Goal: Book appointment/travel/reservation

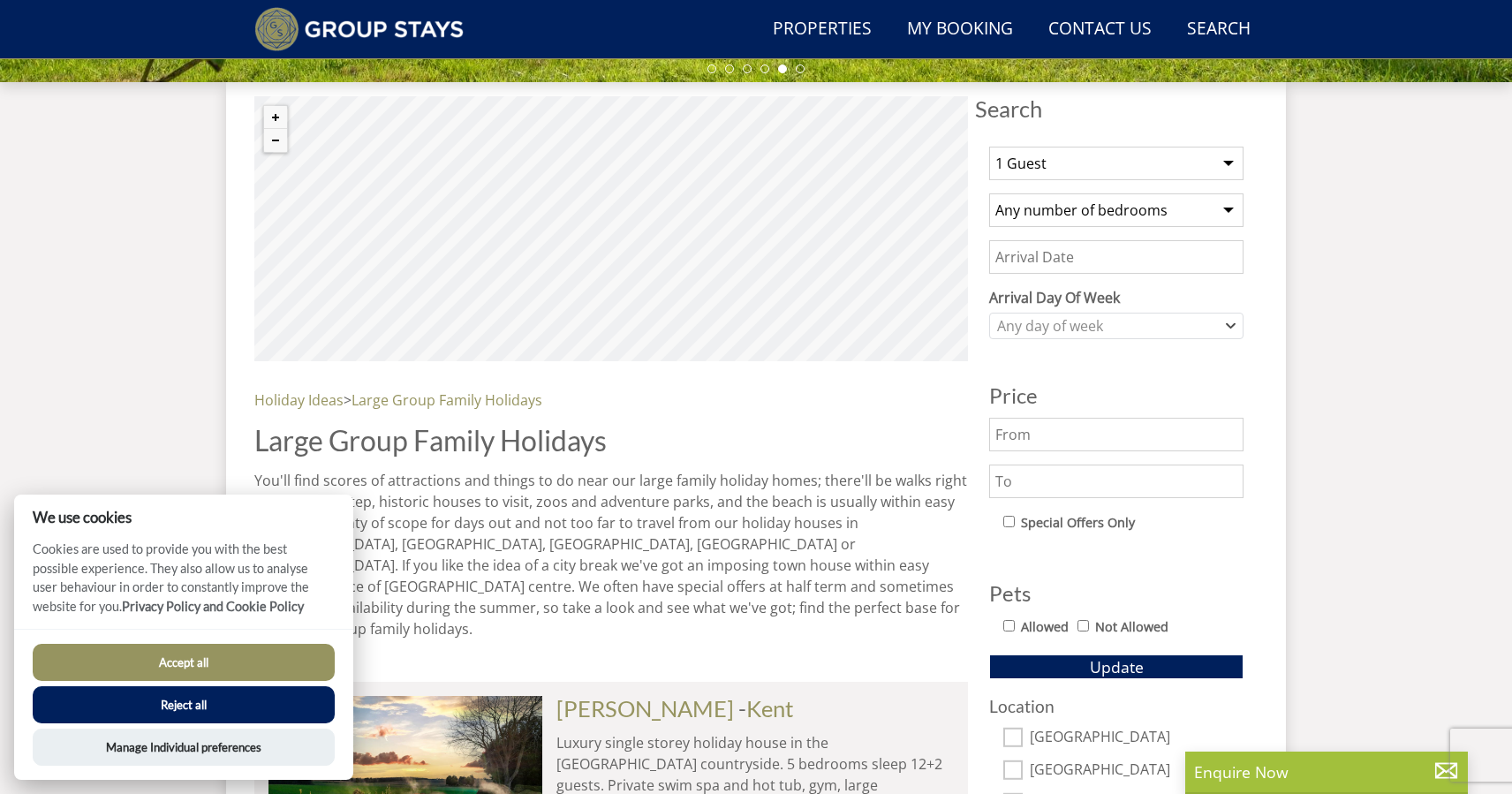
scroll to position [588, 0]
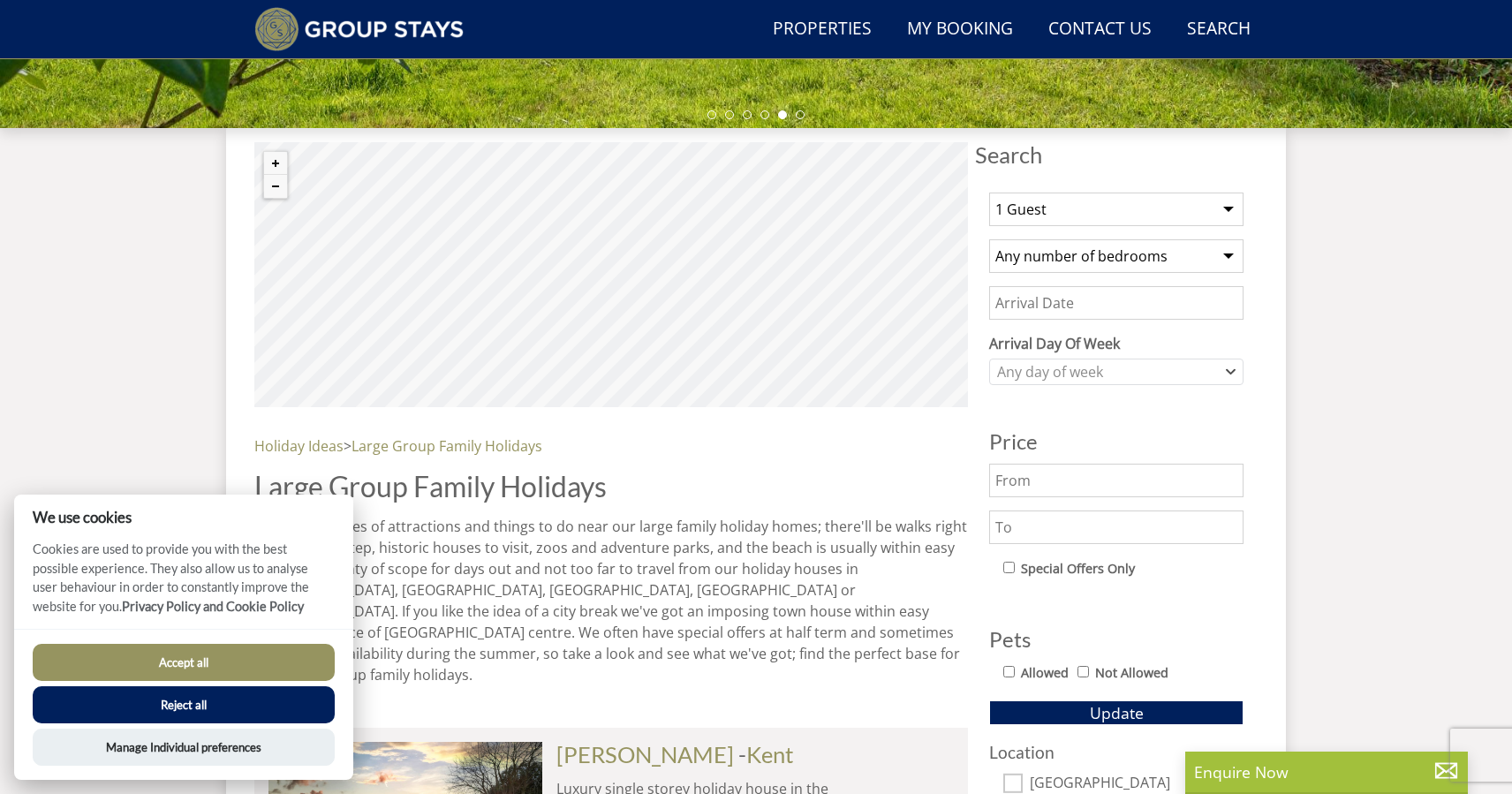
click at [1109, 218] on select "1 Guest 2 Guests 3 Guests 4 Guests 5 Guests 6 Guests 7 Guests 8 Guests 9 Guests…" at bounding box center [1115, 209] width 254 height 34
select select "30"
click at [1062, 302] on input "Date" at bounding box center [1115, 303] width 254 height 34
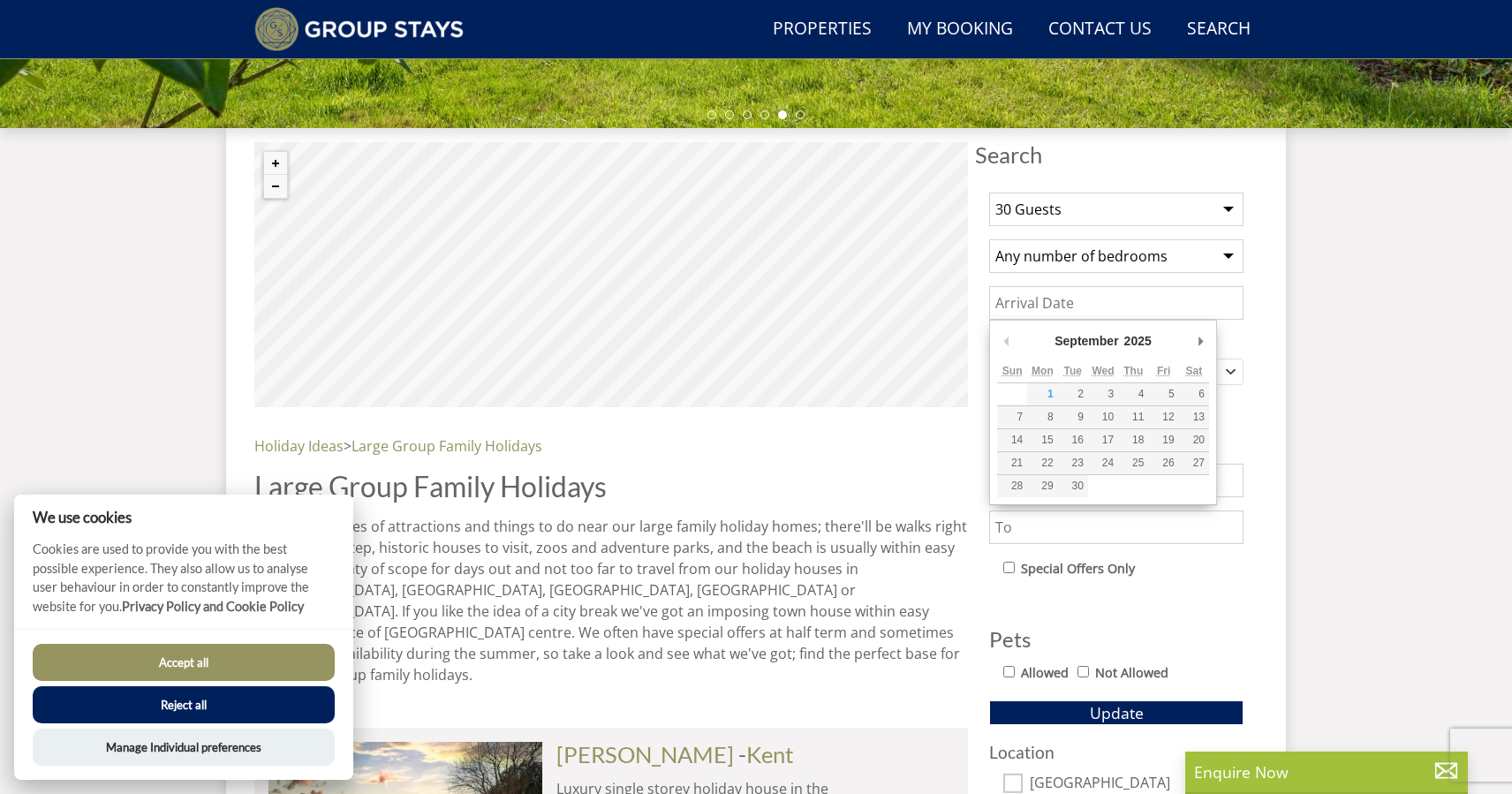
click at [1066, 267] on select "Any number of bedrooms 4 Bedrooms 5 Bedrooms 6 Bedrooms 7 Bedrooms 8 Bedrooms 9…" at bounding box center [1115, 256] width 254 height 34
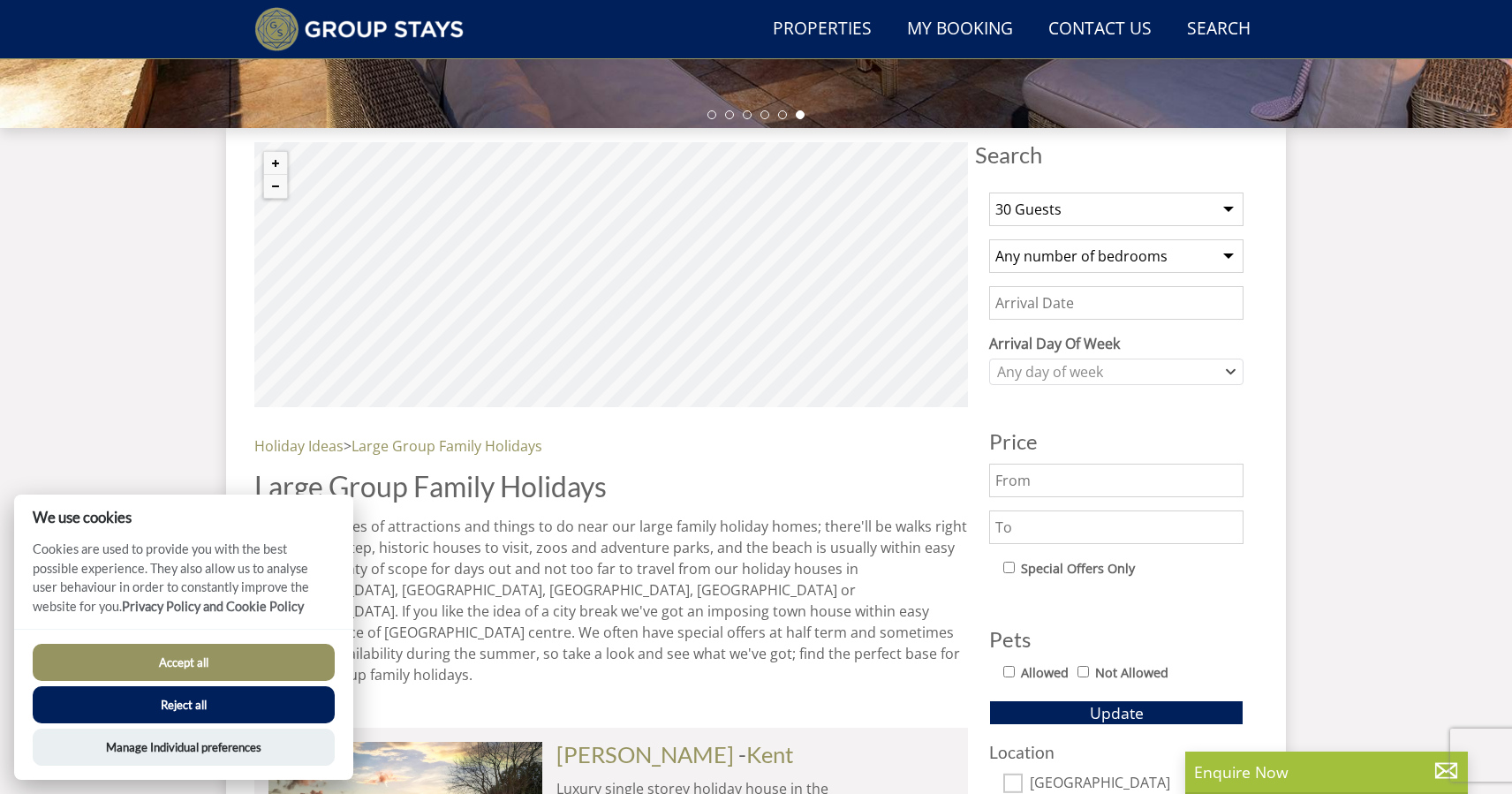
select select "16"
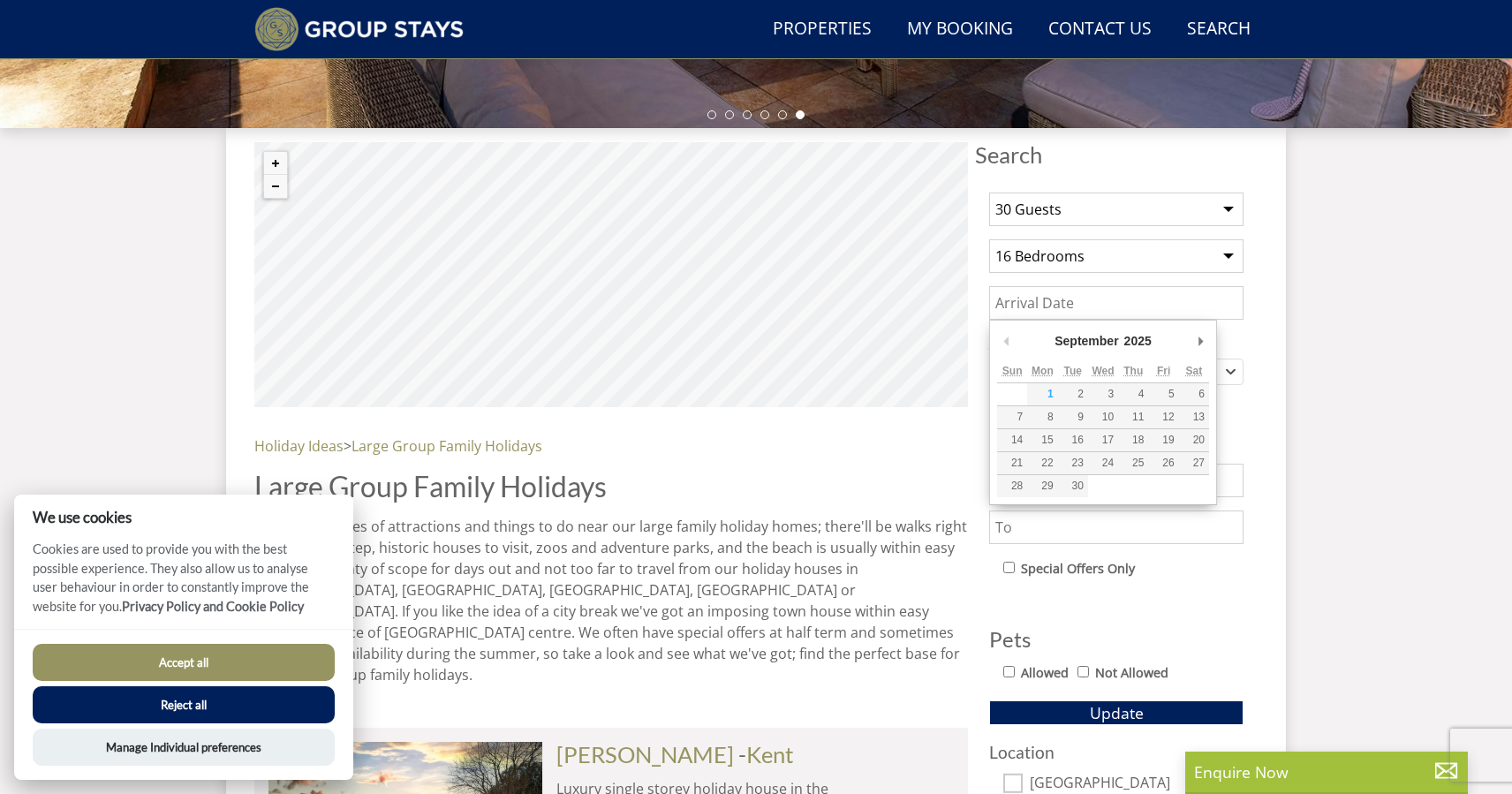
click at [1080, 306] on input "Date" at bounding box center [1115, 303] width 254 height 34
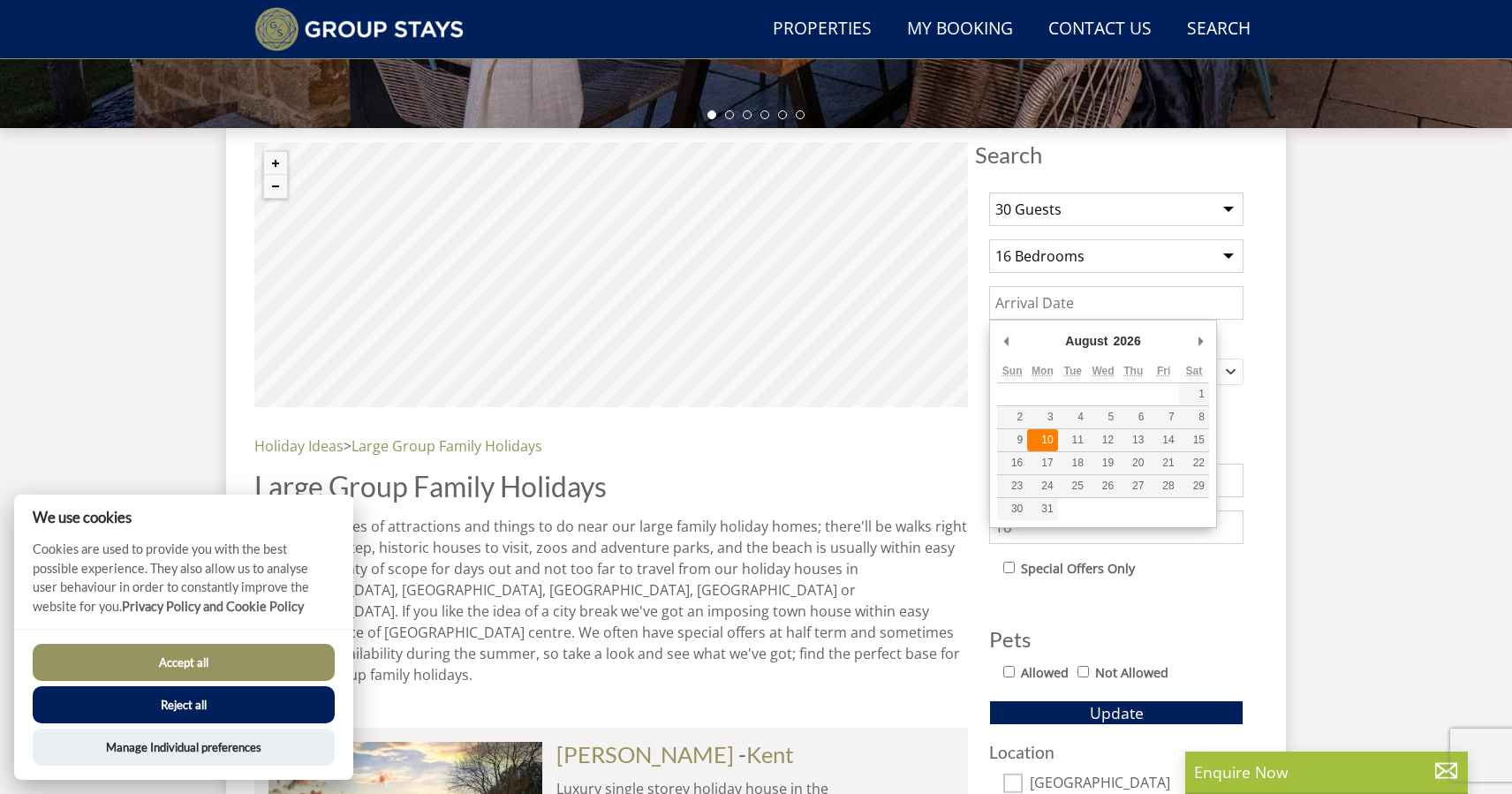
type input "[DATE]"
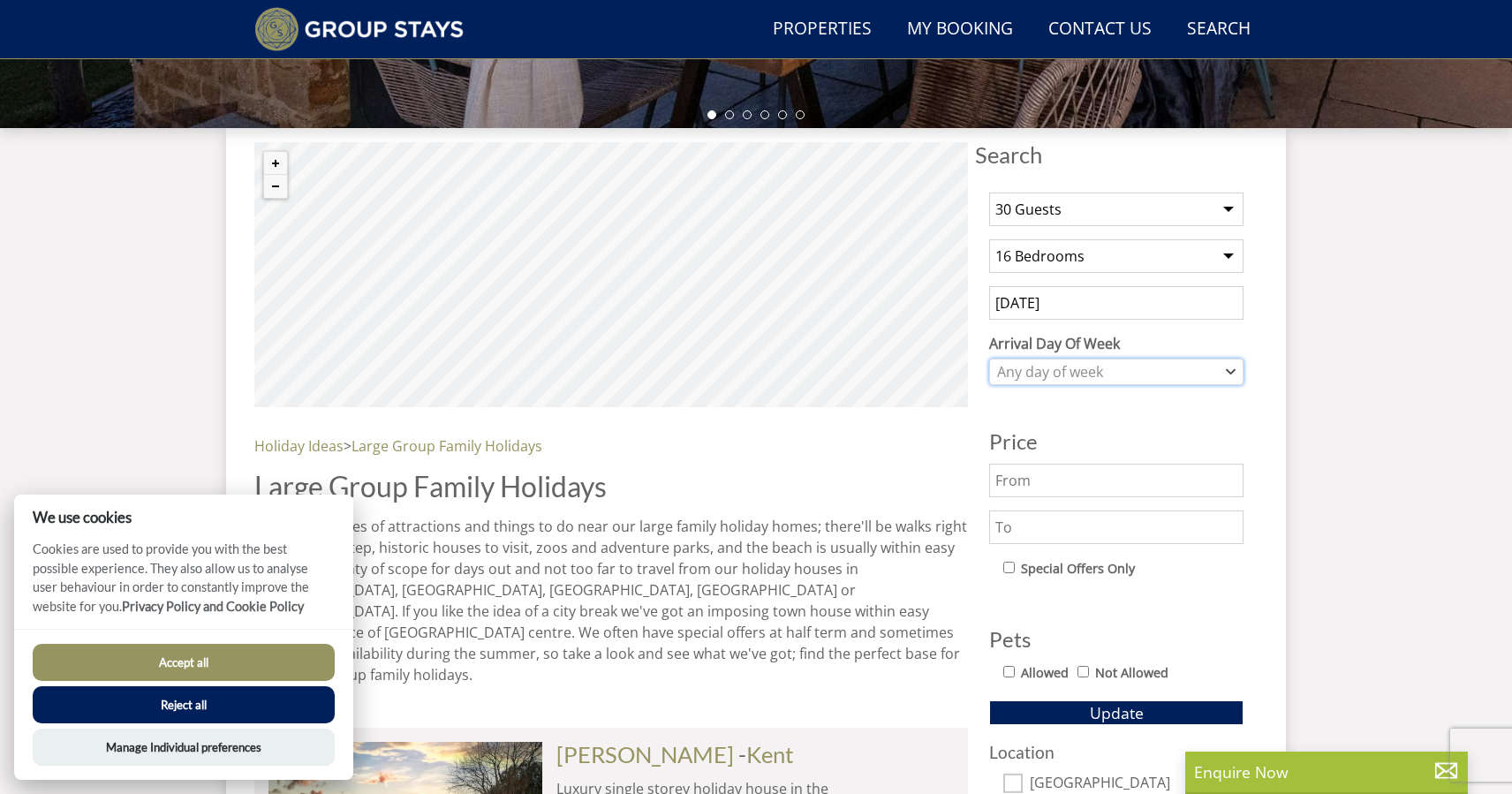
click at [1092, 370] on div "Any day of week" at bounding box center [1106, 371] width 229 height 19
click at [1091, 370] on div "Any day of week" at bounding box center [1106, 371] width 229 height 19
click at [1037, 478] on input "text" at bounding box center [1115, 480] width 254 height 34
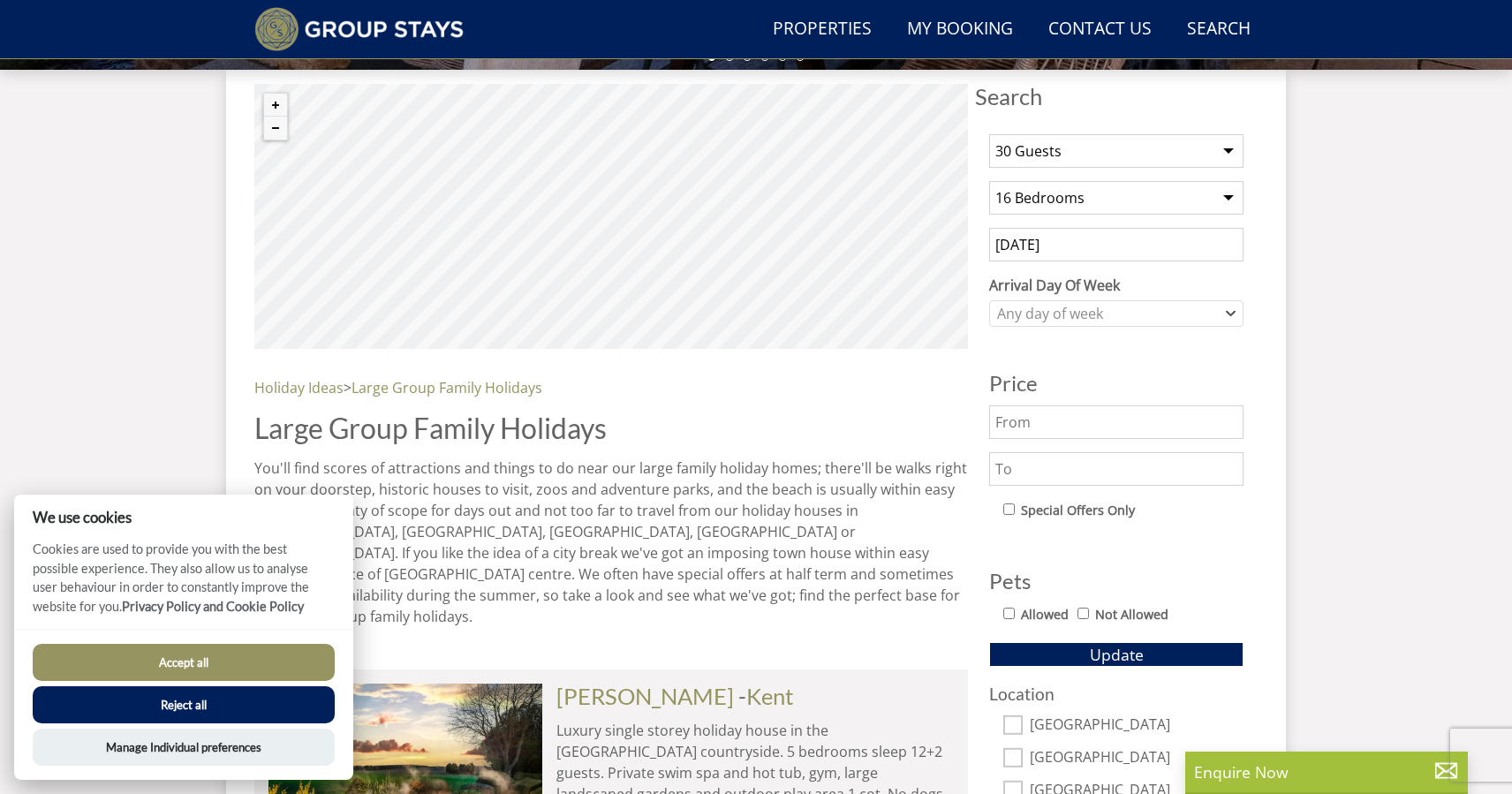
scroll to position [825, 0]
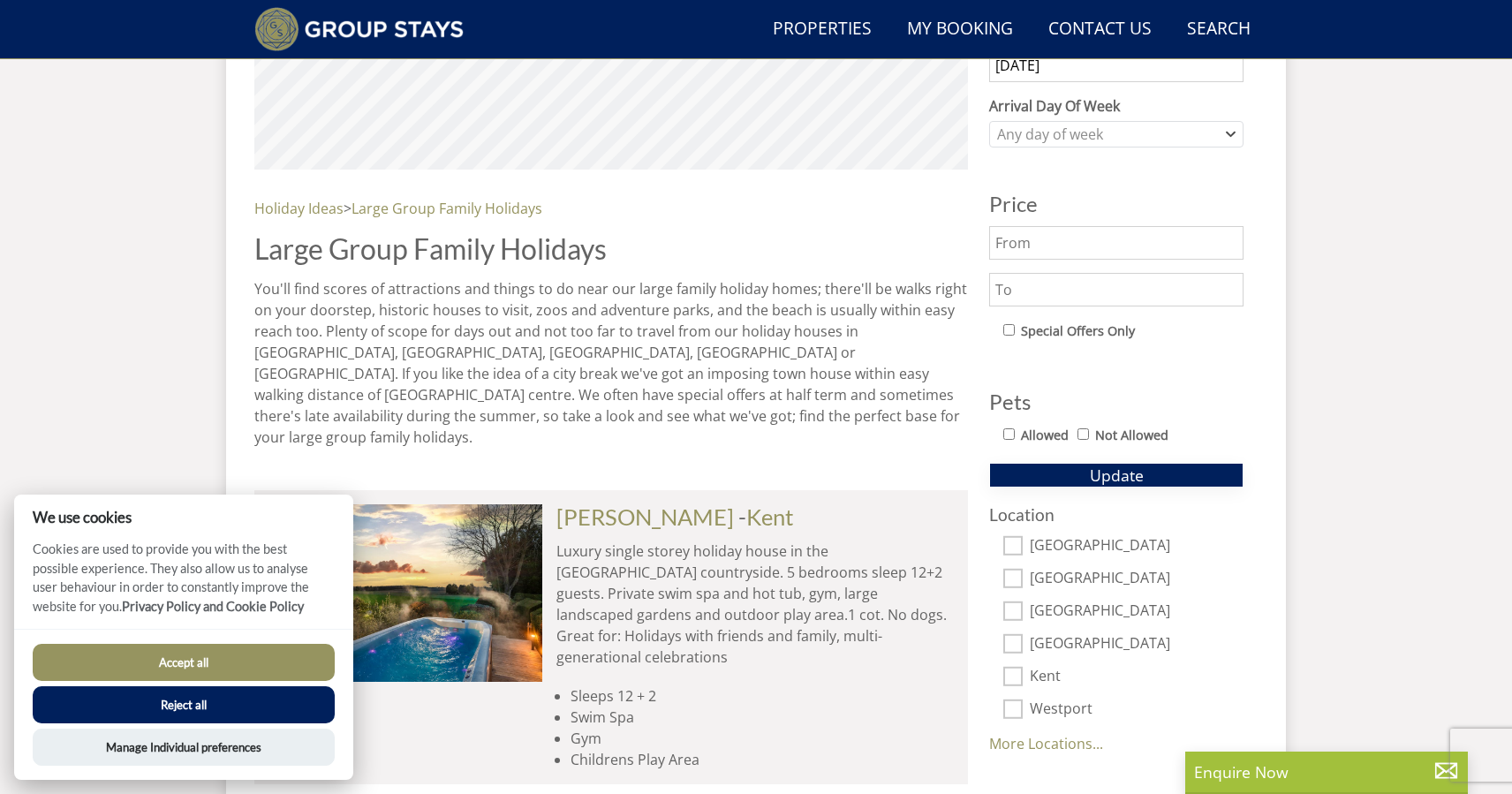
click at [1110, 476] on span "Update" at bounding box center [1116, 475] width 54 height 21
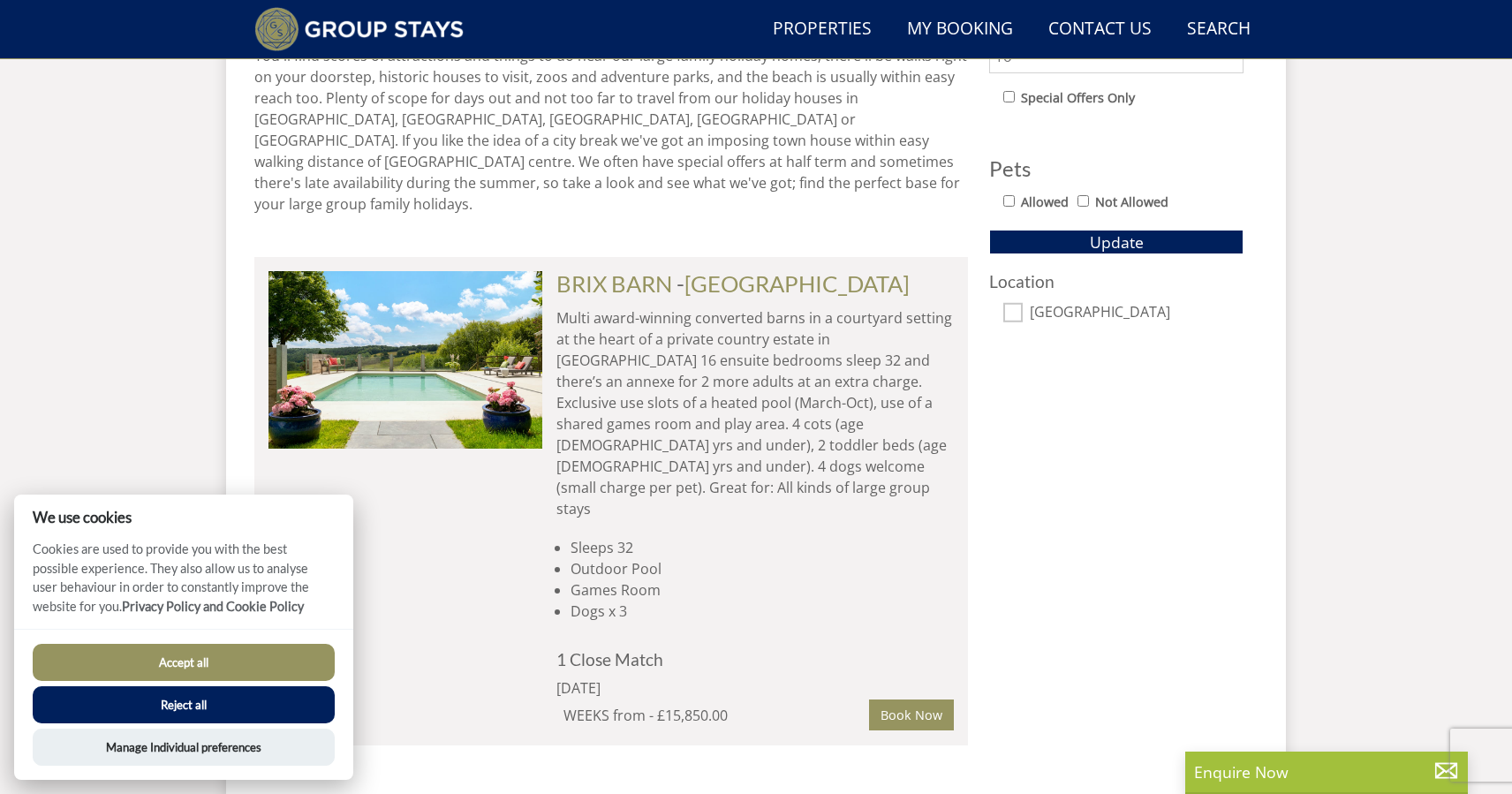
scroll to position [1090, 0]
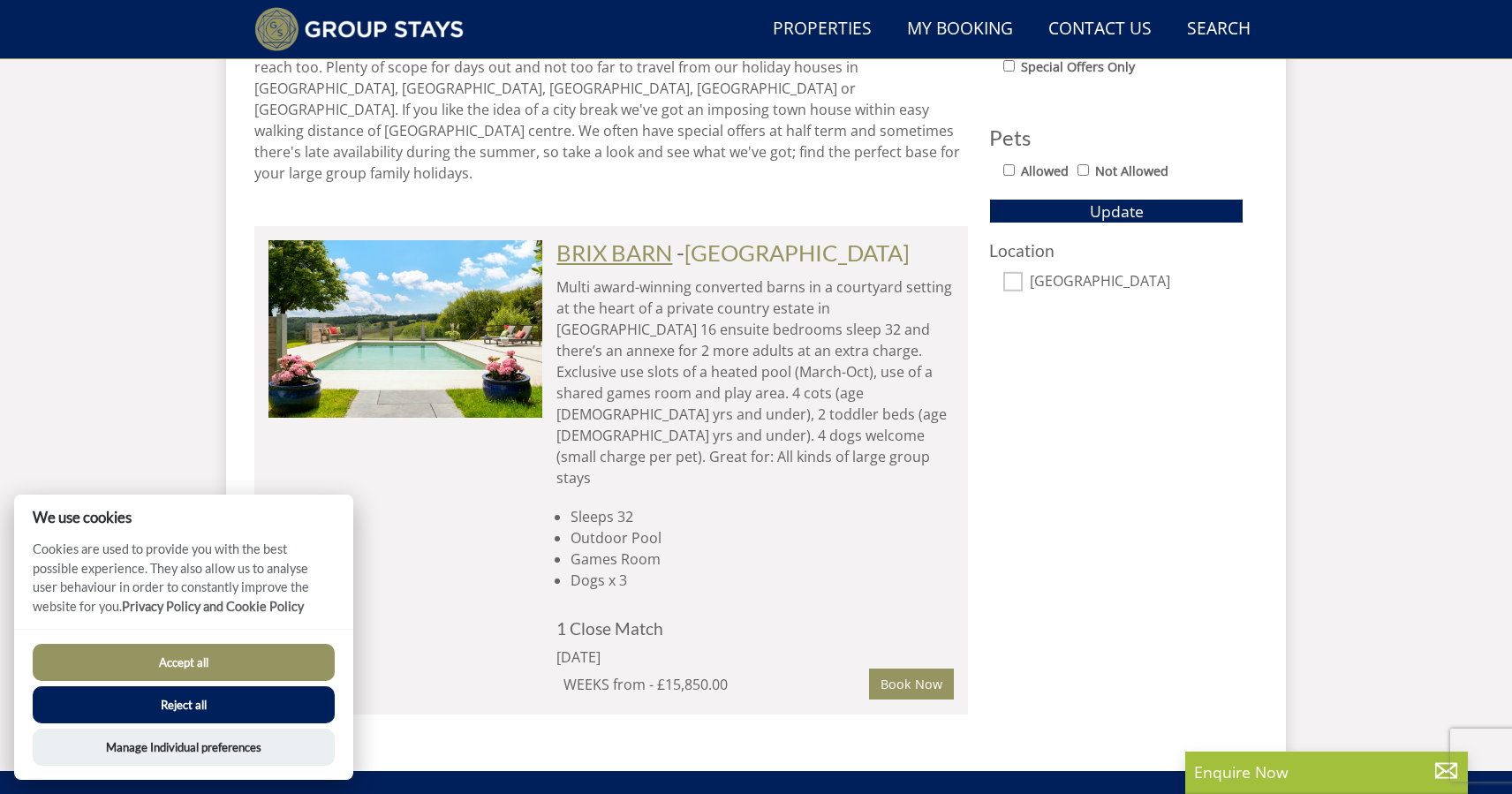
click at [648, 240] on link "BRIX BARN" at bounding box center [614, 252] width 116 height 27
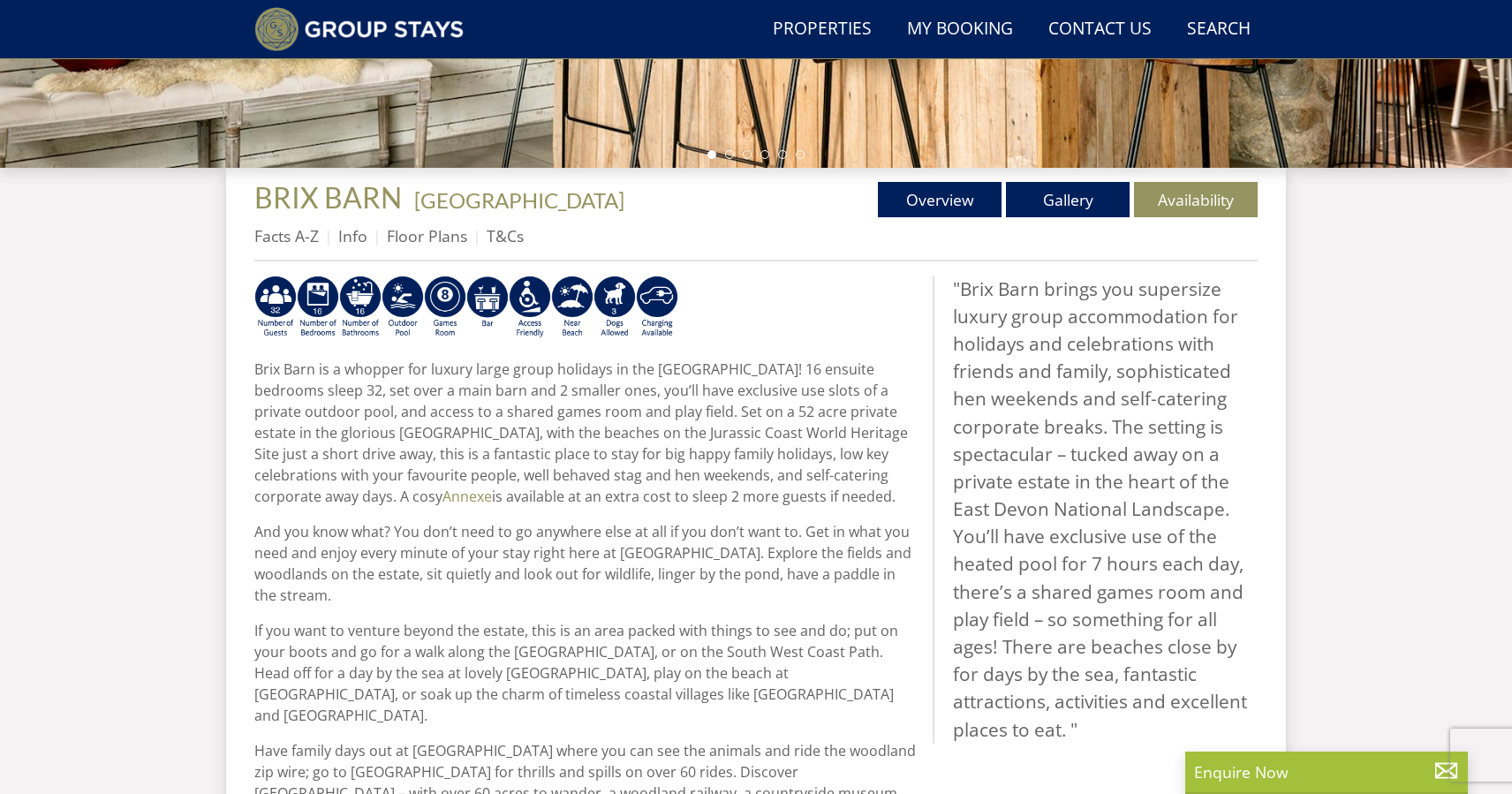
scroll to position [615, 0]
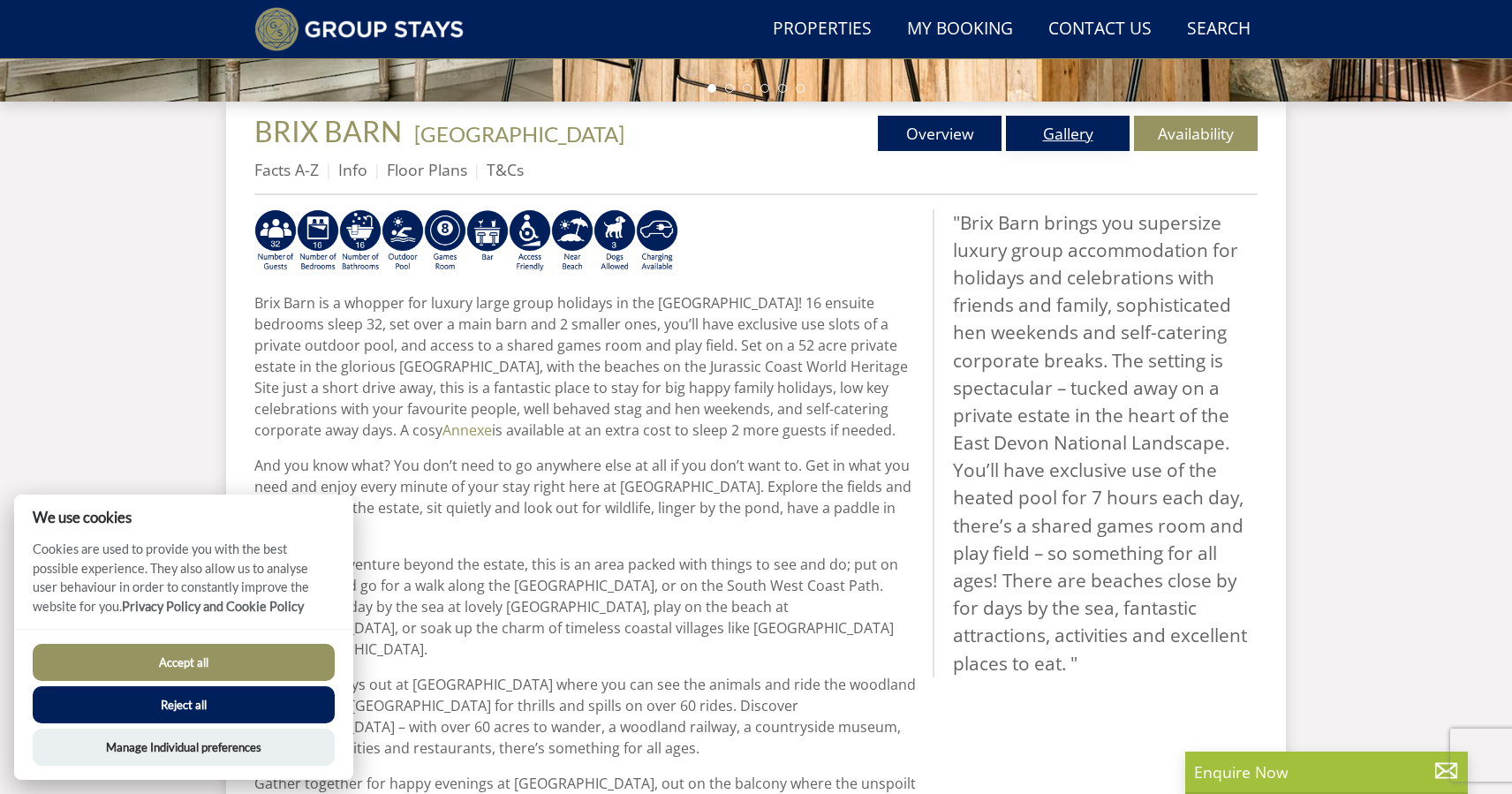
click at [1070, 128] on link "Gallery" at bounding box center [1068, 133] width 124 height 35
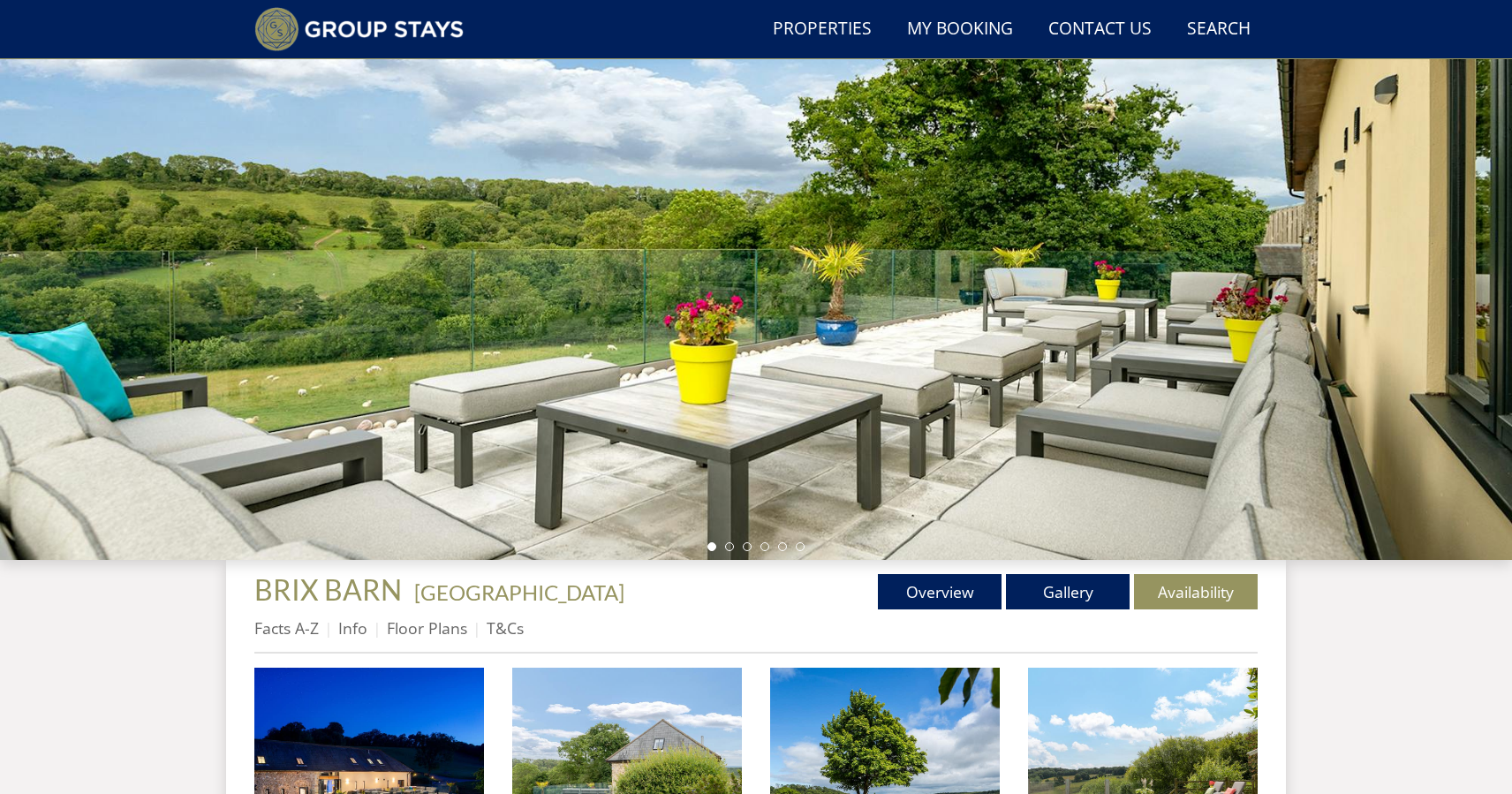
scroll to position [157, 0]
click at [732, 551] on div at bounding box center [756, 250] width 1512 height 618
click at [728, 542] on li at bounding box center [730, 546] width 9 height 9
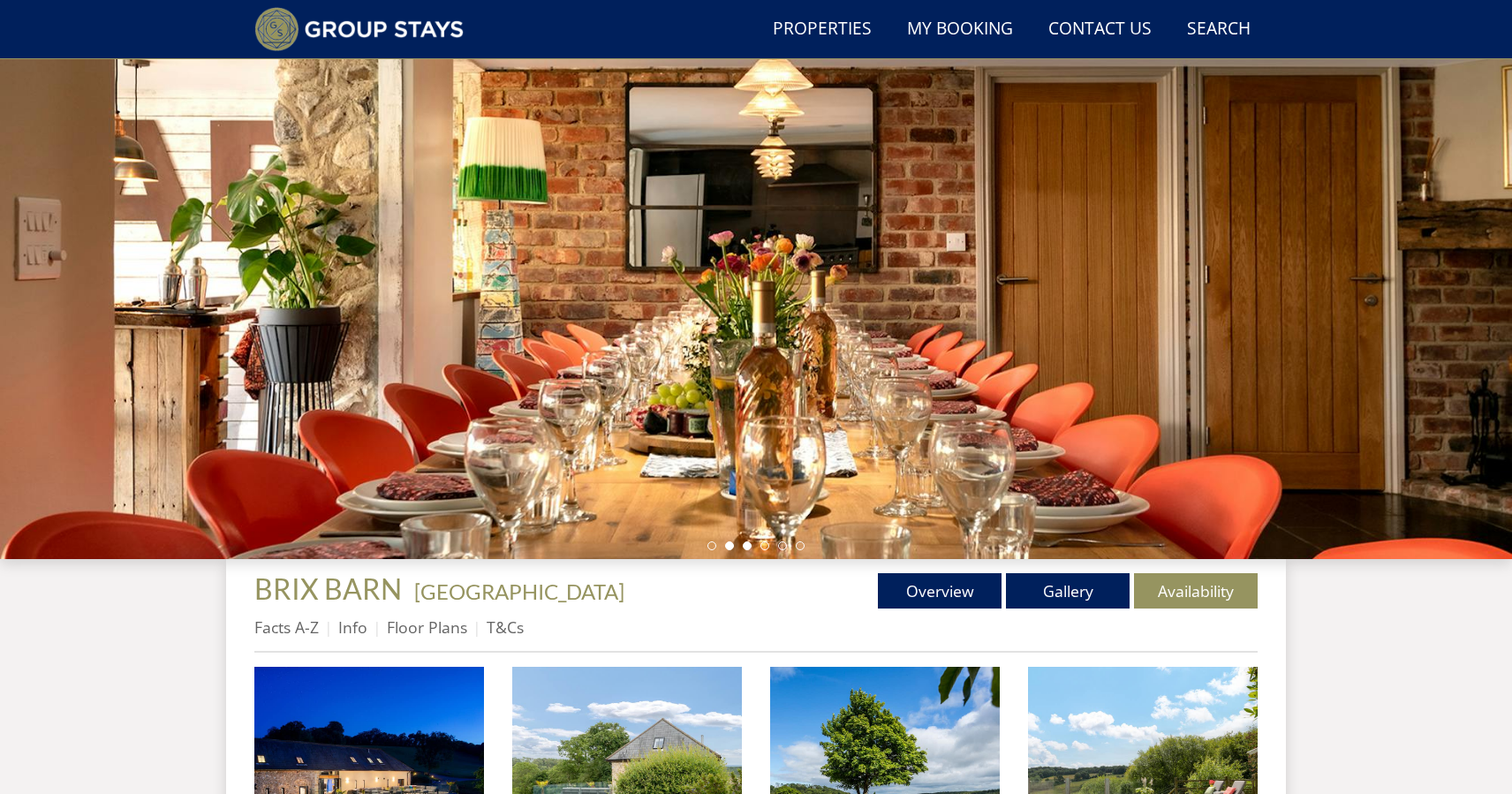
click at [750, 545] on li at bounding box center [747, 546] width 9 height 9
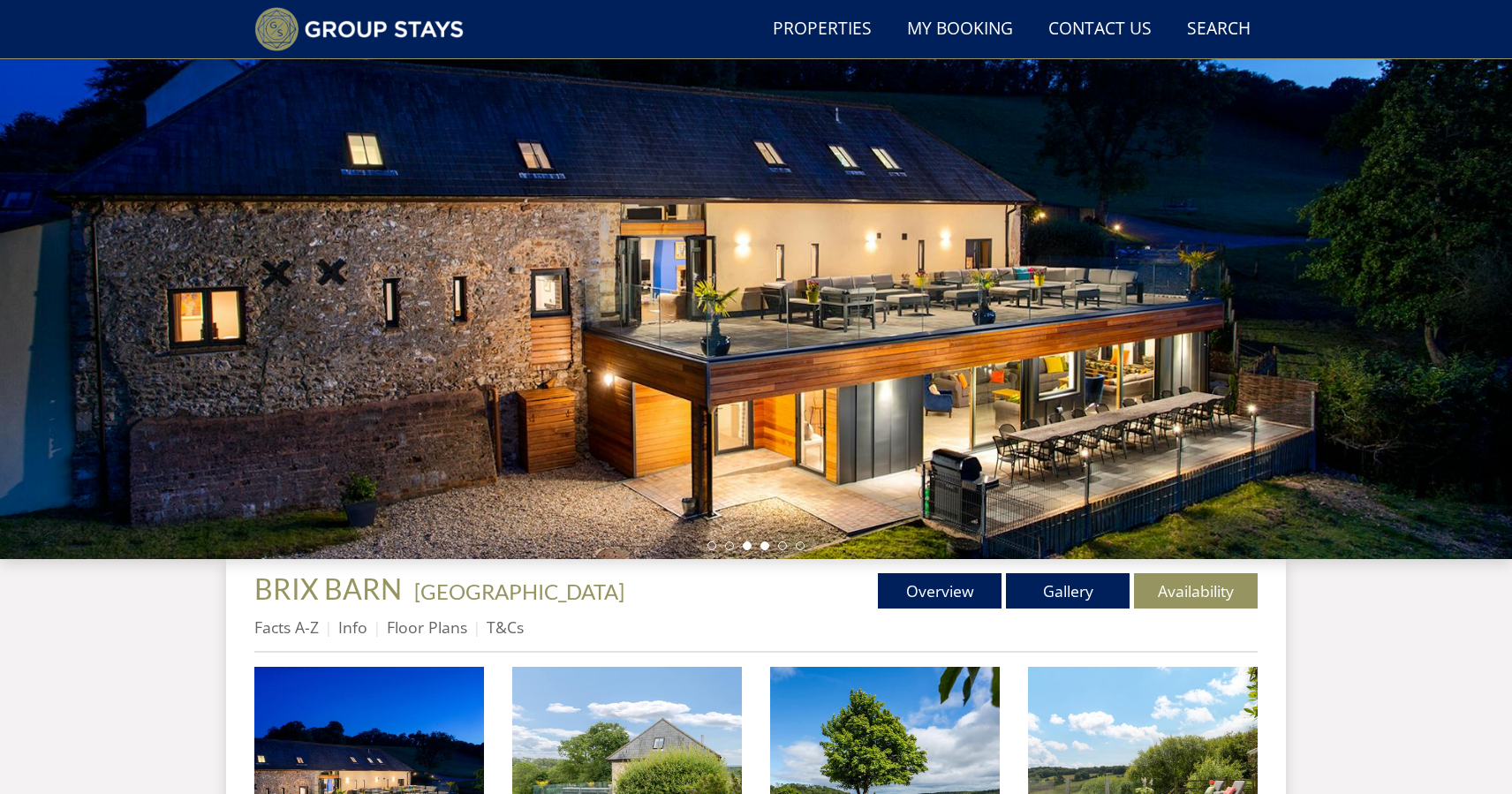
click at [764, 545] on li at bounding box center [765, 546] width 9 height 9
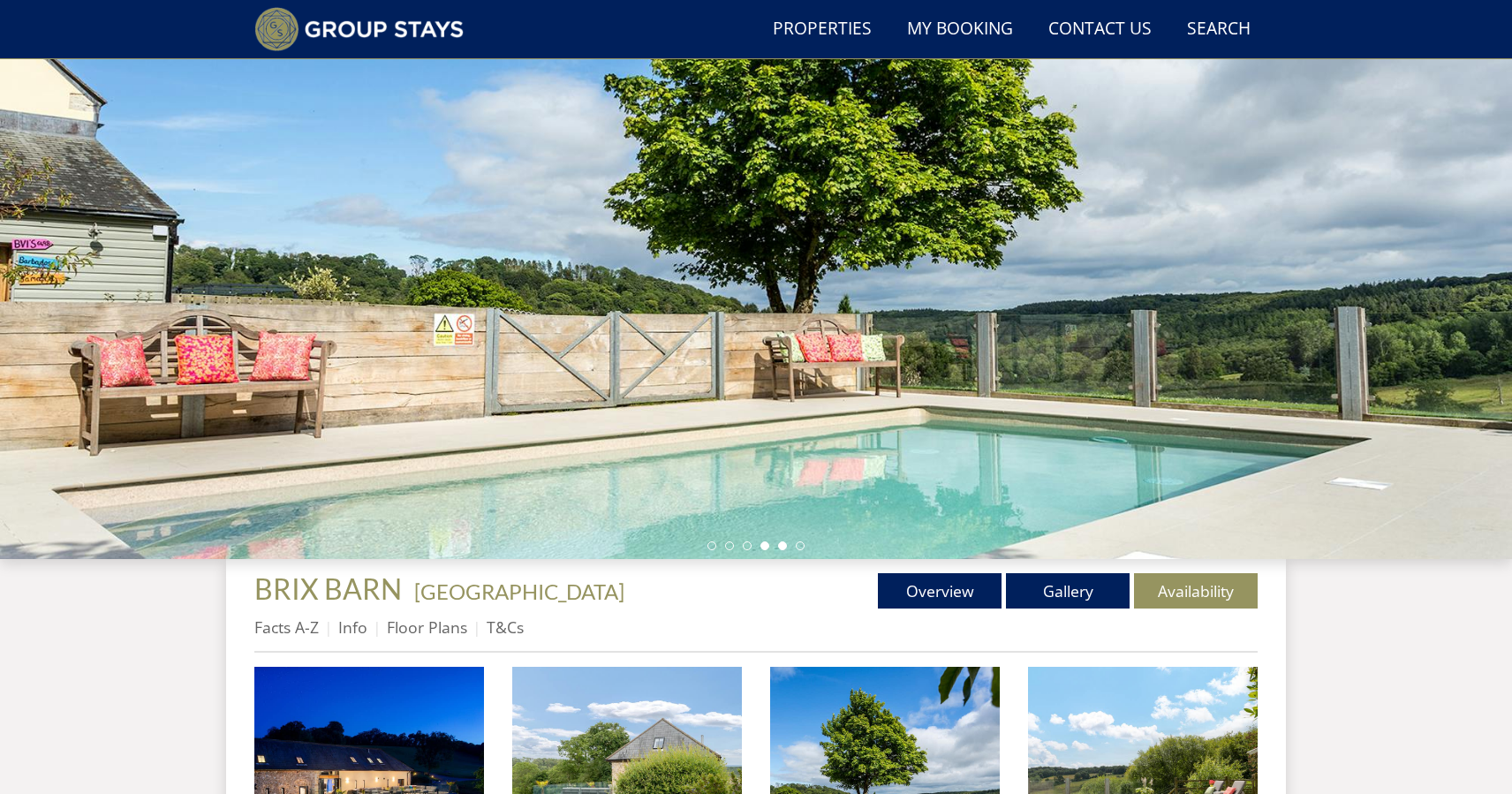
click at [780, 546] on li at bounding box center [783, 546] width 9 height 9
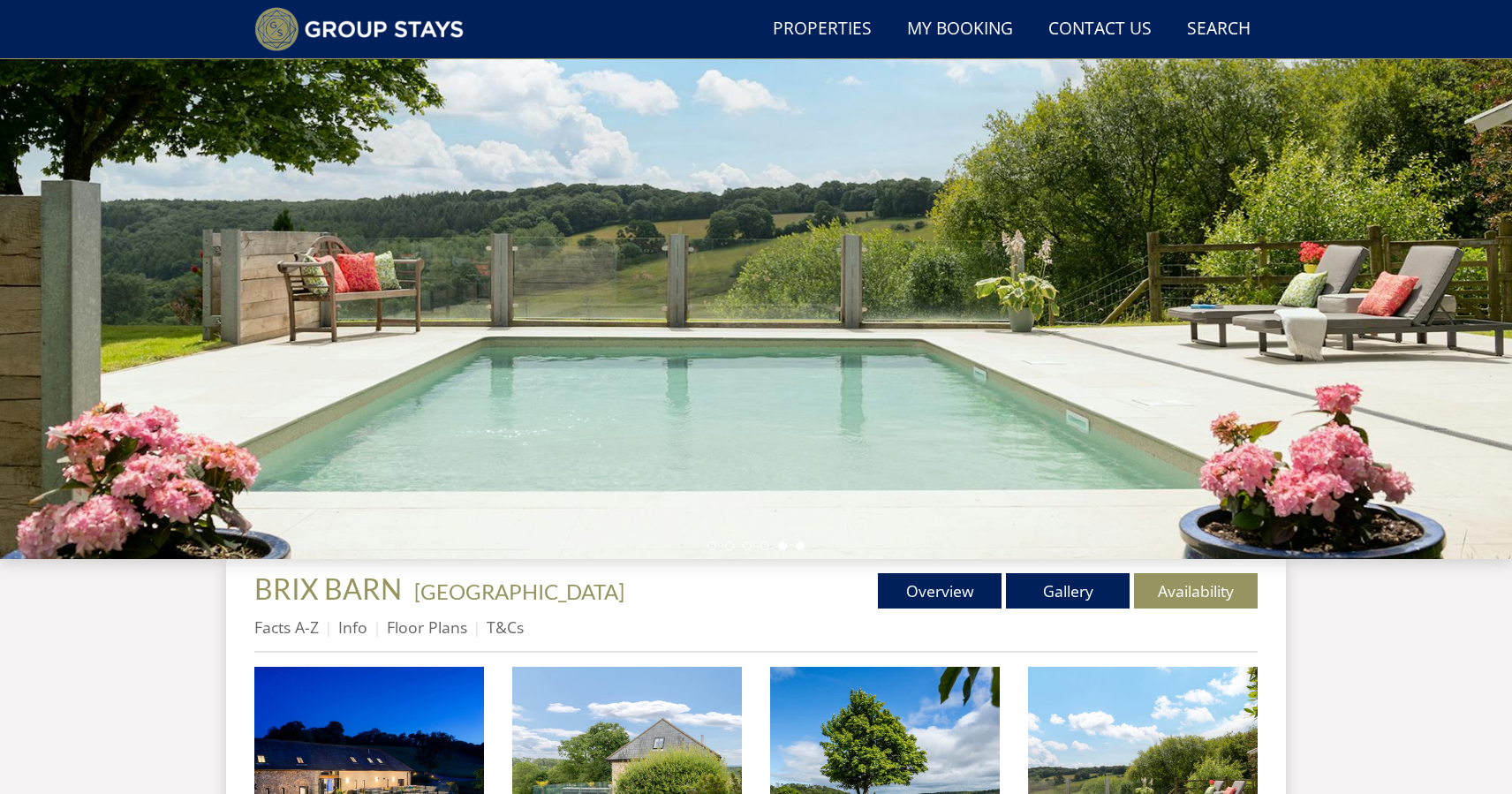
click at [800, 546] on li at bounding box center [801, 546] width 9 height 9
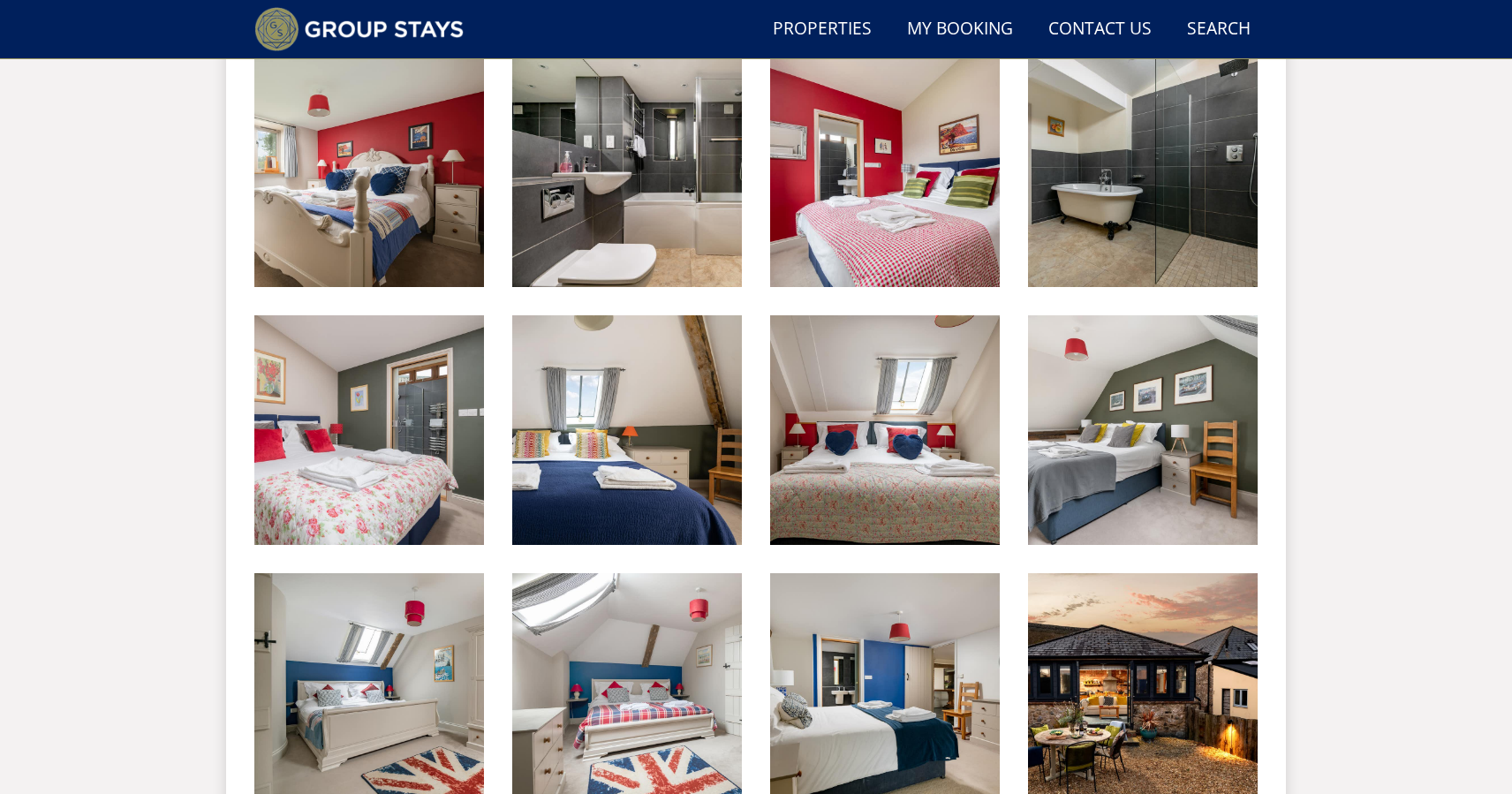
scroll to position [1686, 0]
